Goal: Information Seeking & Learning: Understand process/instructions

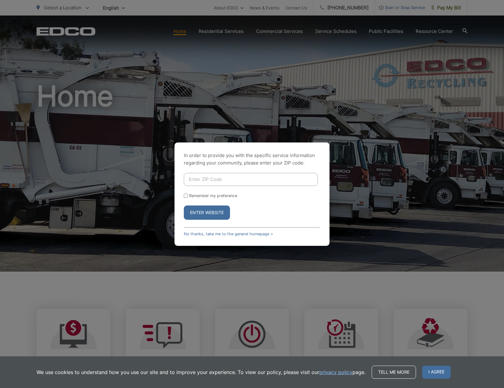
click at [285, 181] on input "Enter ZIP Code" at bounding box center [251, 179] width 134 height 13
type input "92024"
click at [207, 212] on button "Enter Website" at bounding box center [207, 212] width 46 height 14
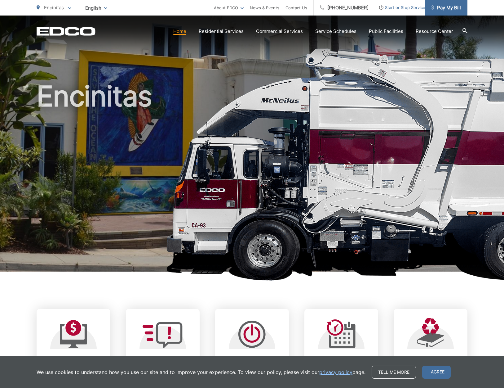
click at [447, 6] on span "Pay My Bill" at bounding box center [446, 7] width 29 height 7
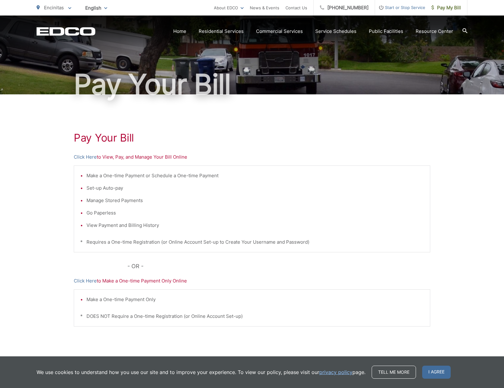
scroll to position [53, 0]
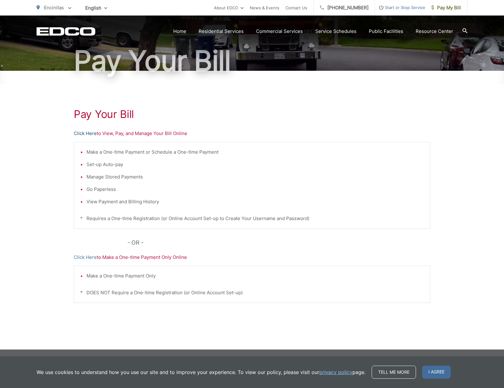
click at [85, 134] on link "Click Here" at bounding box center [85, 133] width 23 height 7
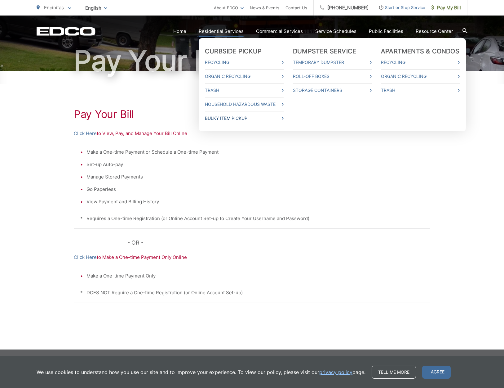
click at [225, 118] on link "Bulky Item Pickup" at bounding box center [244, 117] width 79 height 7
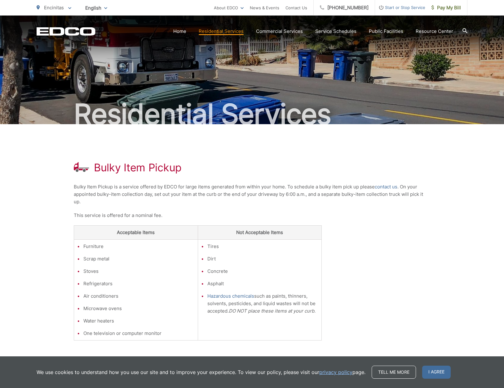
click at [466, 29] on icon at bounding box center [465, 30] width 5 height 5
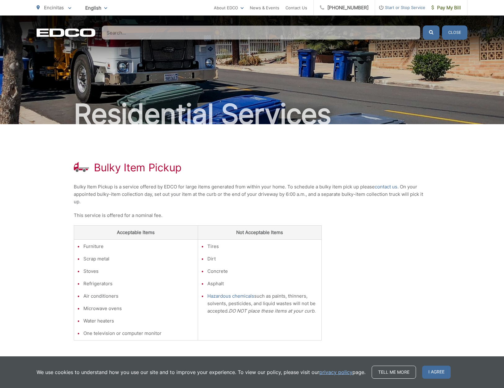
click at [379, 31] on input "Search" at bounding box center [261, 32] width 319 height 14
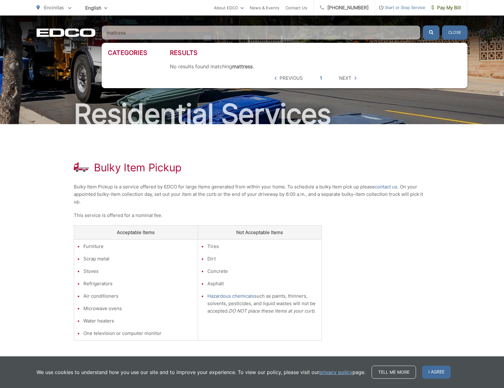
click at [431, 33] on button "submit" at bounding box center [431, 32] width 17 height 14
click at [433, 32] on icon "submit" at bounding box center [431, 32] width 4 height 4
click at [320, 33] on input "mattress" at bounding box center [261, 32] width 319 height 14
click at [431, 33] on button "submit" at bounding box center [431, 32] width 17 height 14
click at [223, 33] on input "mattress" at bounding box center [261, 32] width 319 height 14
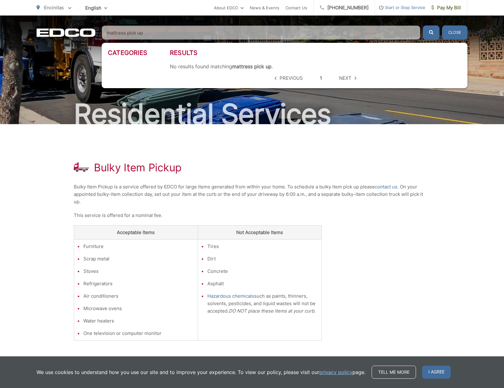
type input "mattress pick up"
click at [431, 33] on button "submit" at bounding box center [431, 32] width 17 height 14
click at [431, 31] on icon "submit" at bounding box center [431, 32] width 4 height 4
click at [321, 78] on link "1" at bounding box center [321, 77] width 2 height 7
click at [275, 78] on span "Previous" at bounding box center [289, 77] width 28 height 7
